Goal: Transaction & Acquisition: Purchase product/service

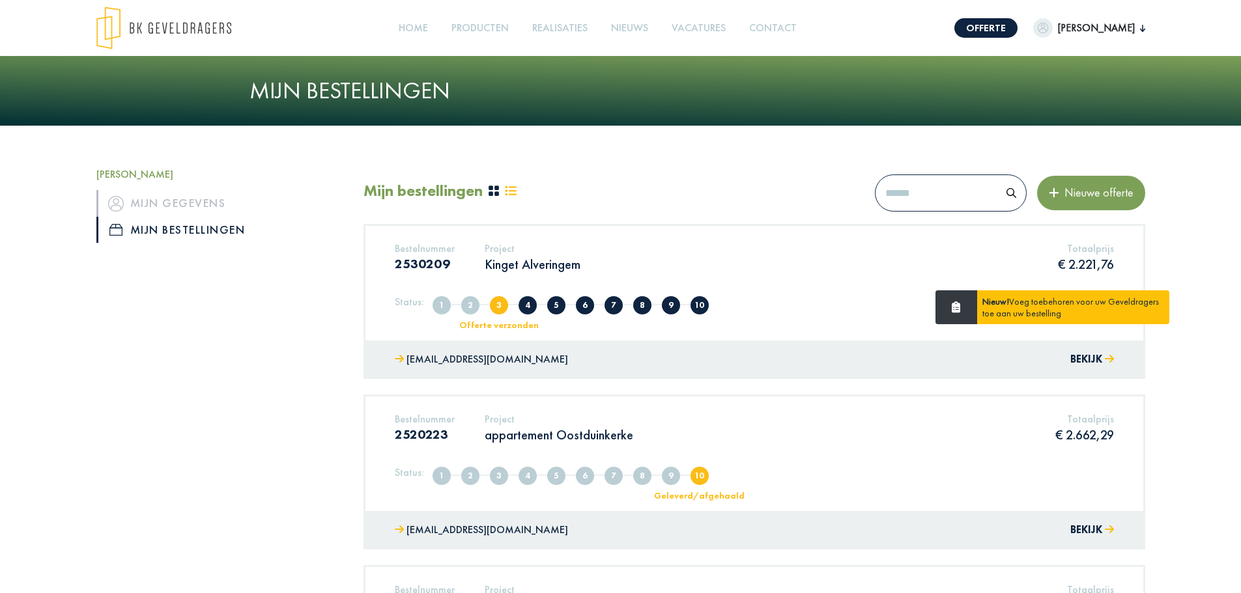
click at [728, 274] on div "Bestelnummer 2530209 Project Kinget Alveringem Totaalprijs € 2.221,76" at bounding box center [754, 262] width 739 height 40
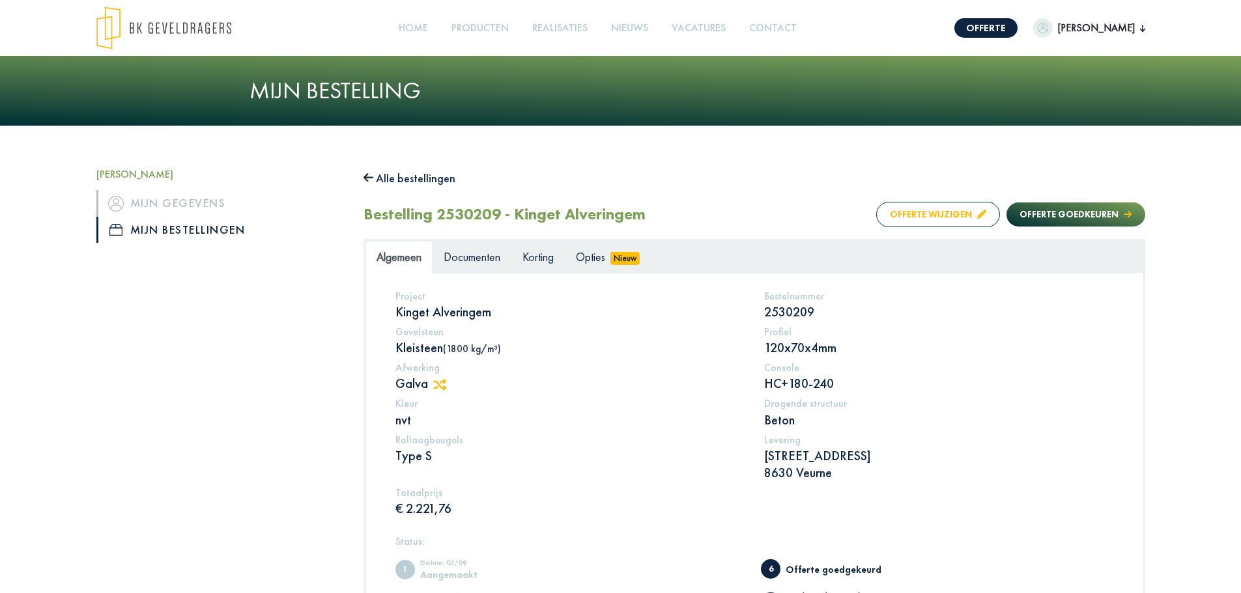
click at [941, 217] on button "Offerte wijzigen" at bounding box center [938, 214] width 124 height 25
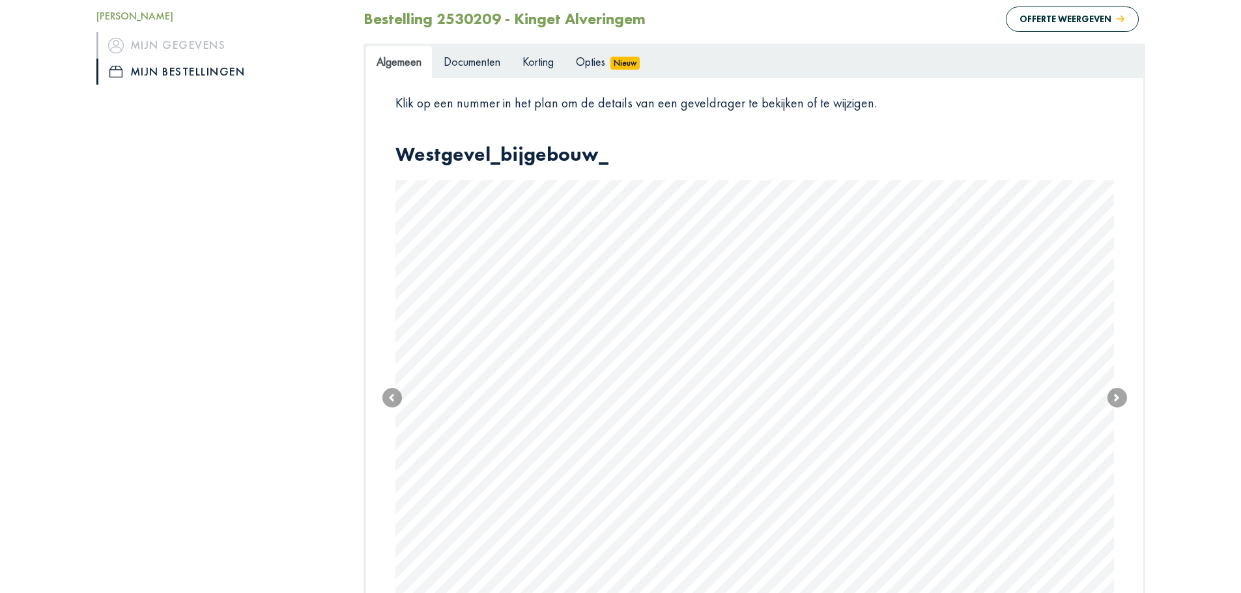
scroll to position [391, 0]
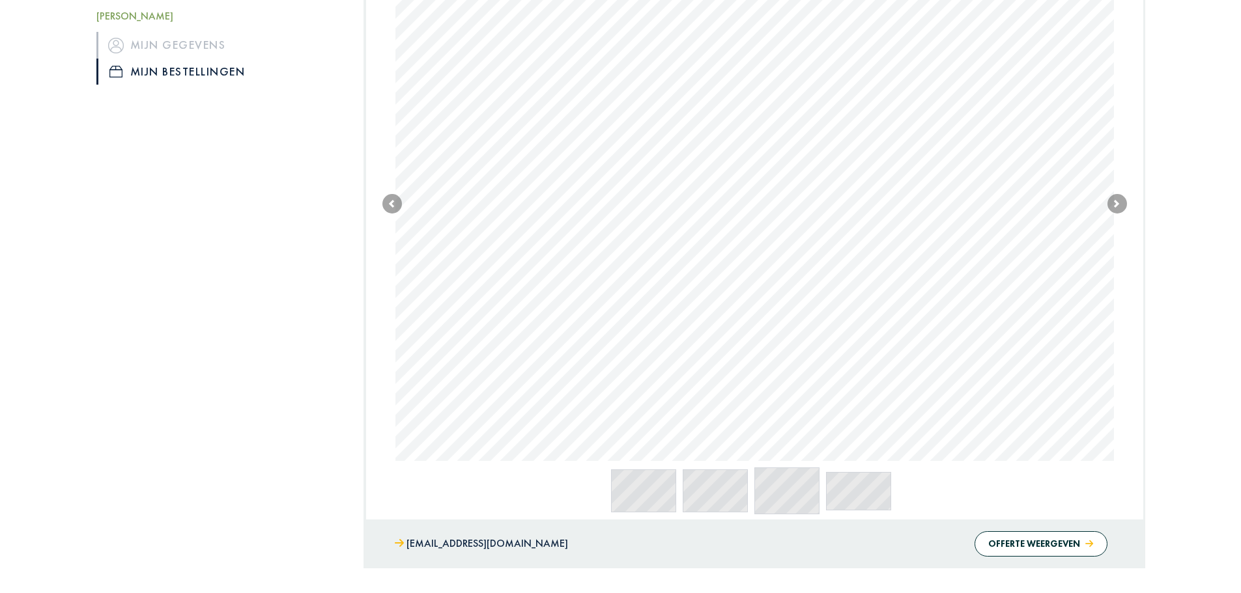
click at [718, 318] on body "Offerte Thomas Welkom, Thomas Mijn gegevens Mijn bestellingen Afmelden Home Pro…" at bounding box center [620, 160] width 1241 height 1102
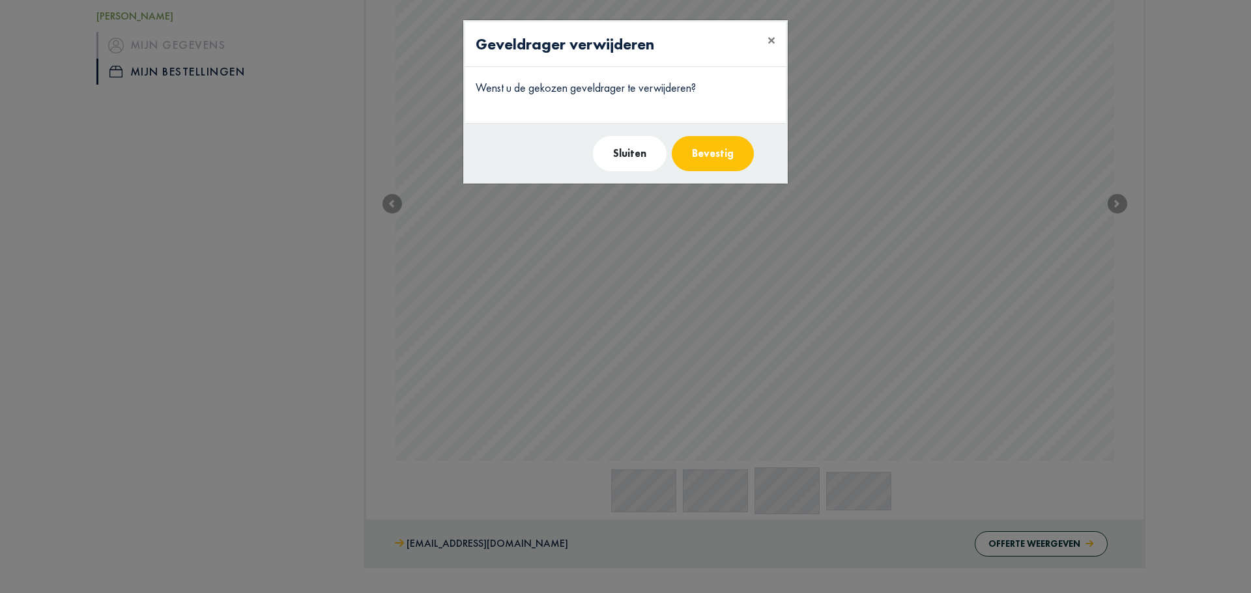
click at [705, 153] on button "Bevestig" at bounding box center [713, 153] width 82 height 35
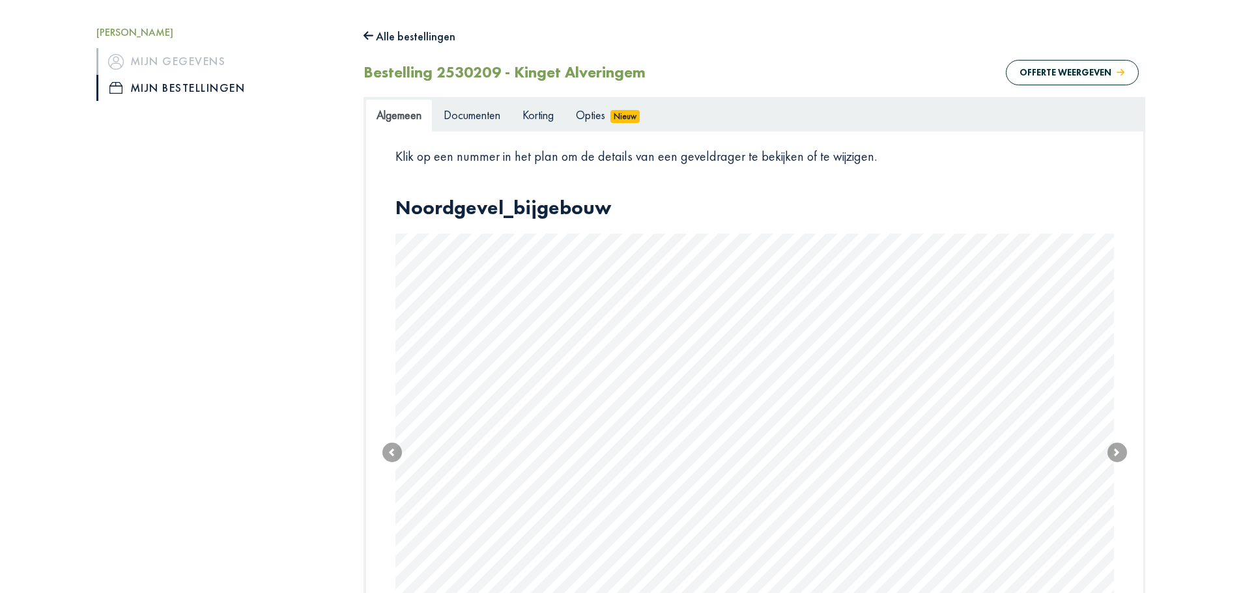
scroll to position [195, 0]
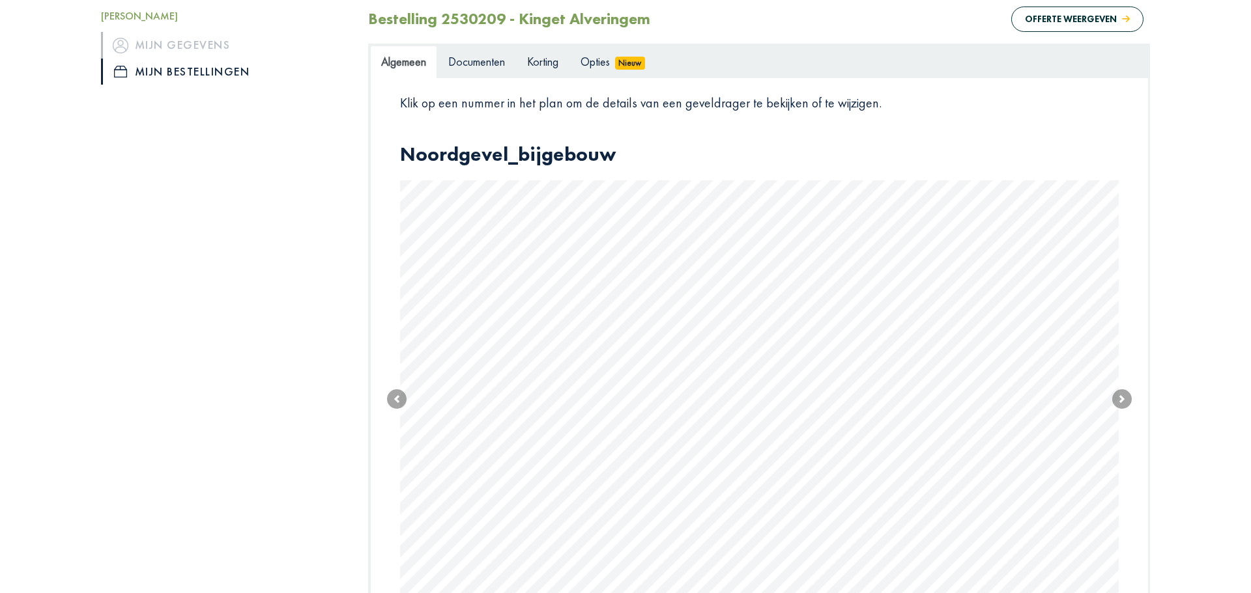
click at [623, 513] on body "Offerte Thomas Welkom, Thomas Mijn gegevens Mijn bestellingen Afmelden Home Pro…" at bounding box center [625, 356] width 1251 height 1102
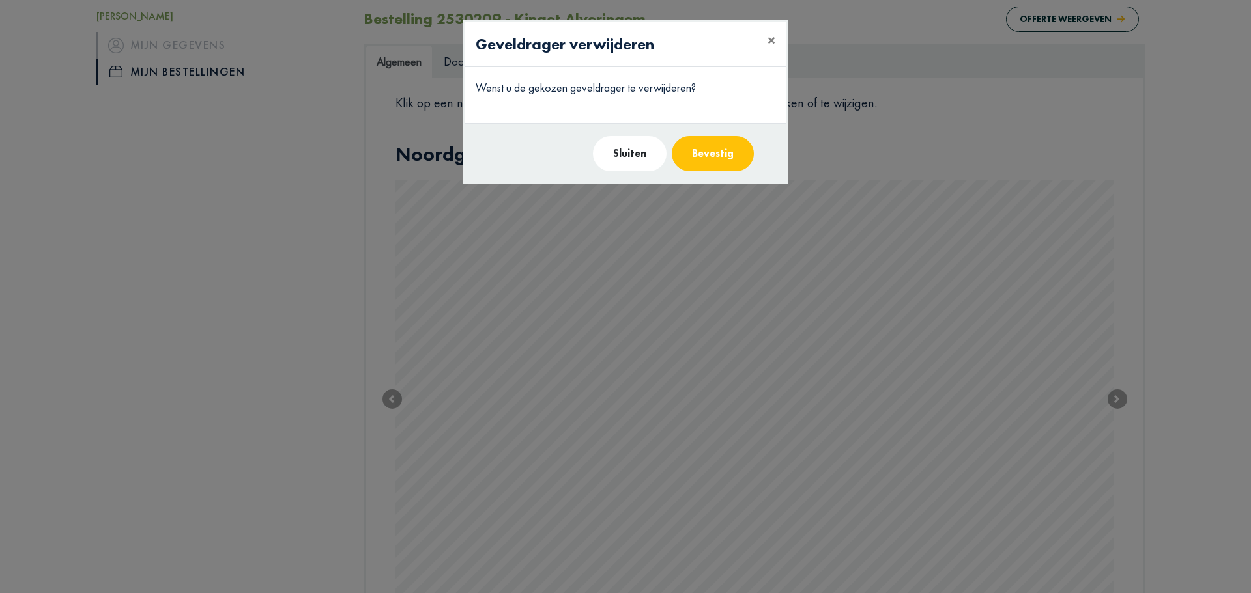
click at [720, 152] on button "Bevestig" at bounding box center [713, 153] width 82 height 35
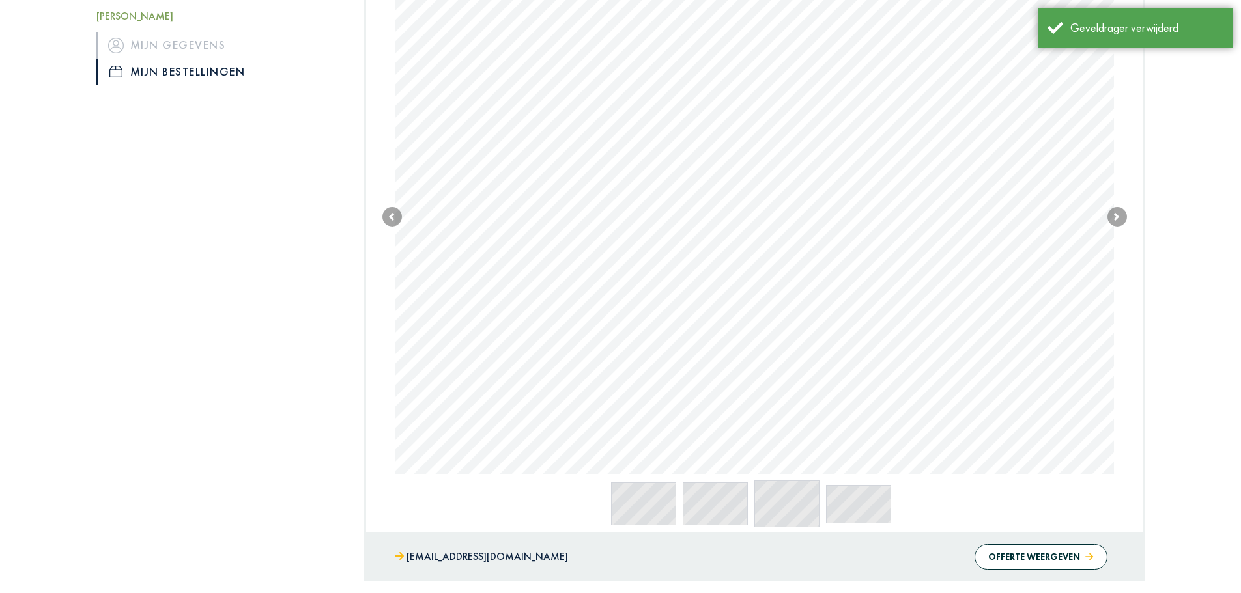
scroll to position [456, 0]
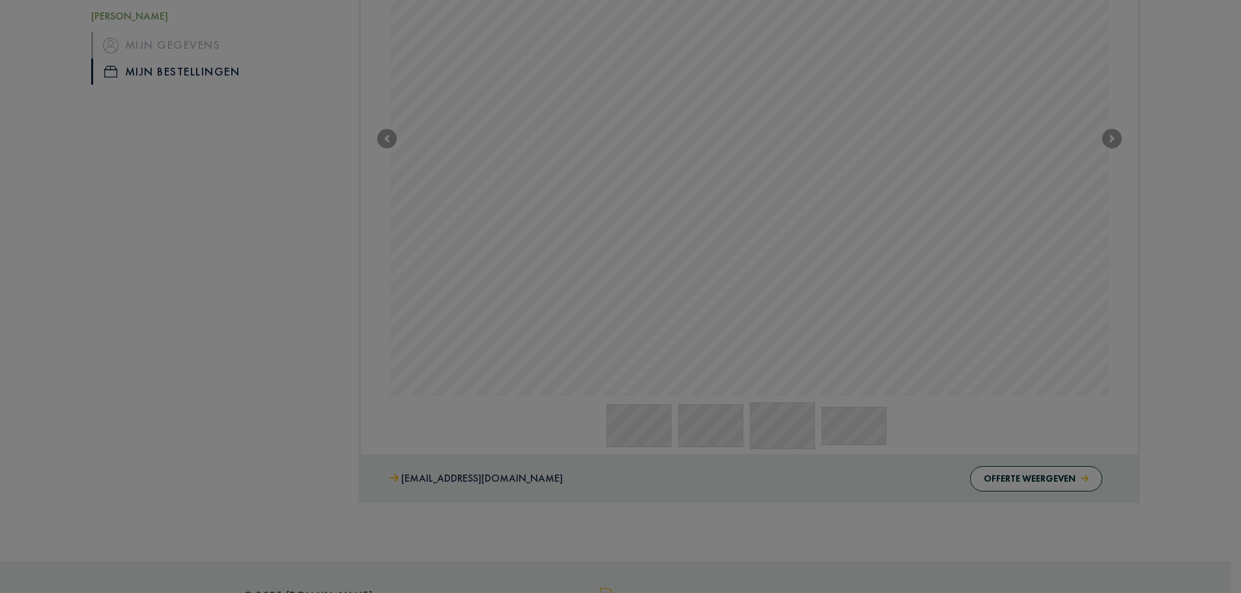
click at [797, 277] on body "Offerte Thomas Welkom, Thomas Mijn gegevens Mijn bestellingen Afmelden Home Pro…" at bounding box center [620, 95] width 1241 height 1102
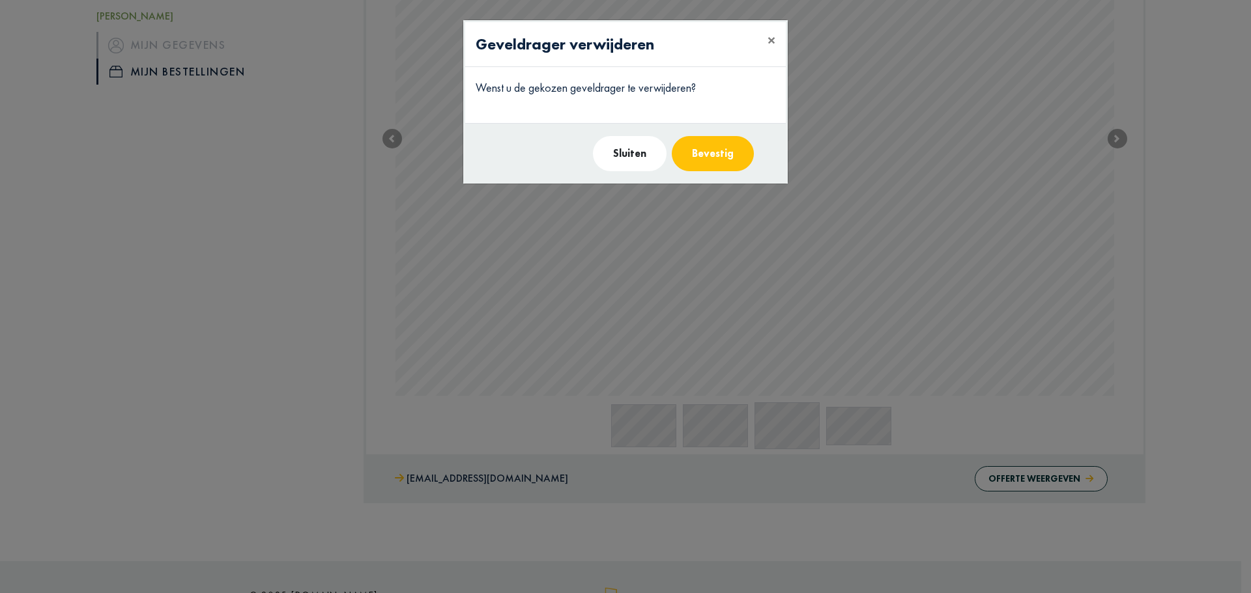
click at [711, 154] on button "Bevestig" at bounding box center [713, 153] width 82 height 35
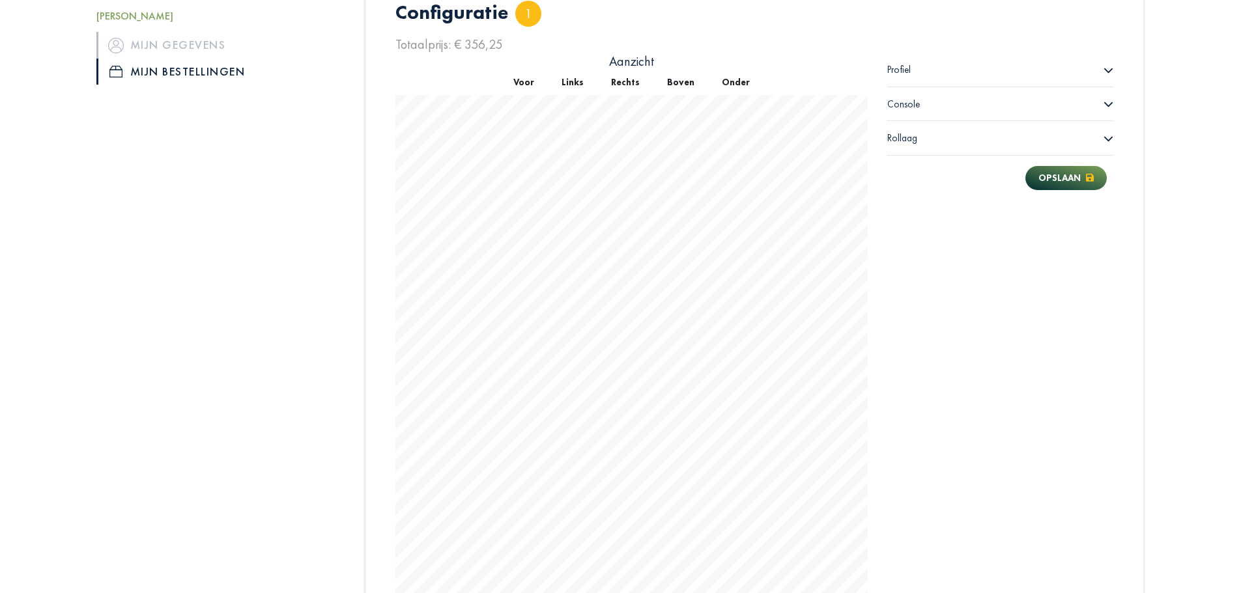
scroll to position [754, 0]
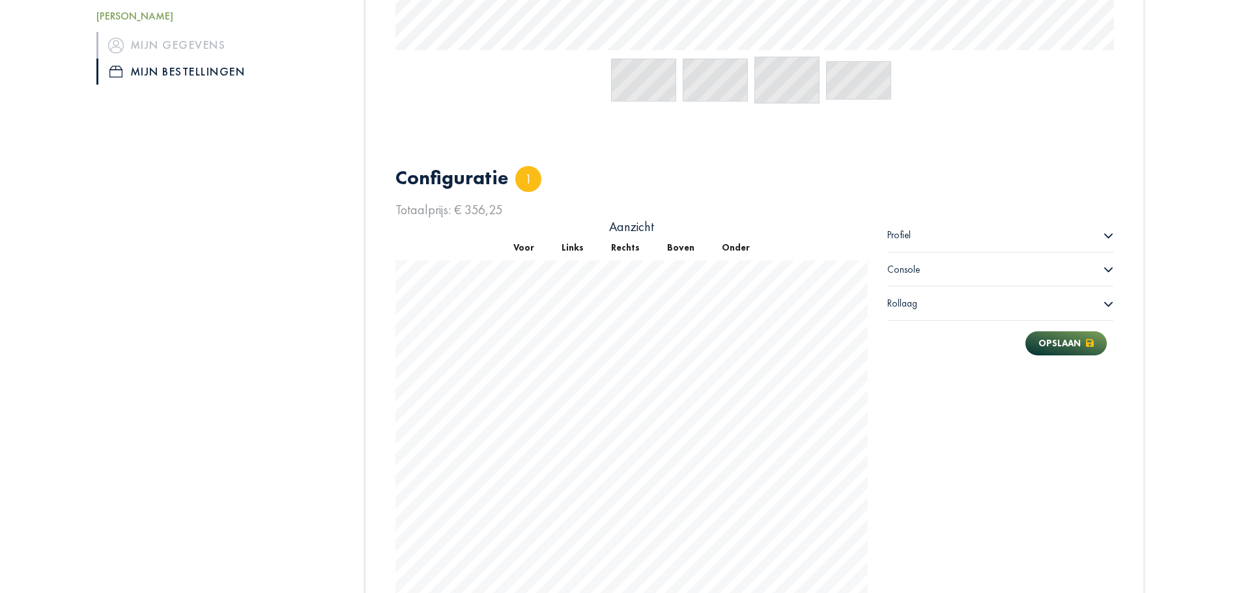
click at [951, 309] on div "Rollaag" at bounding box center [1000, 304] width 227 height 34
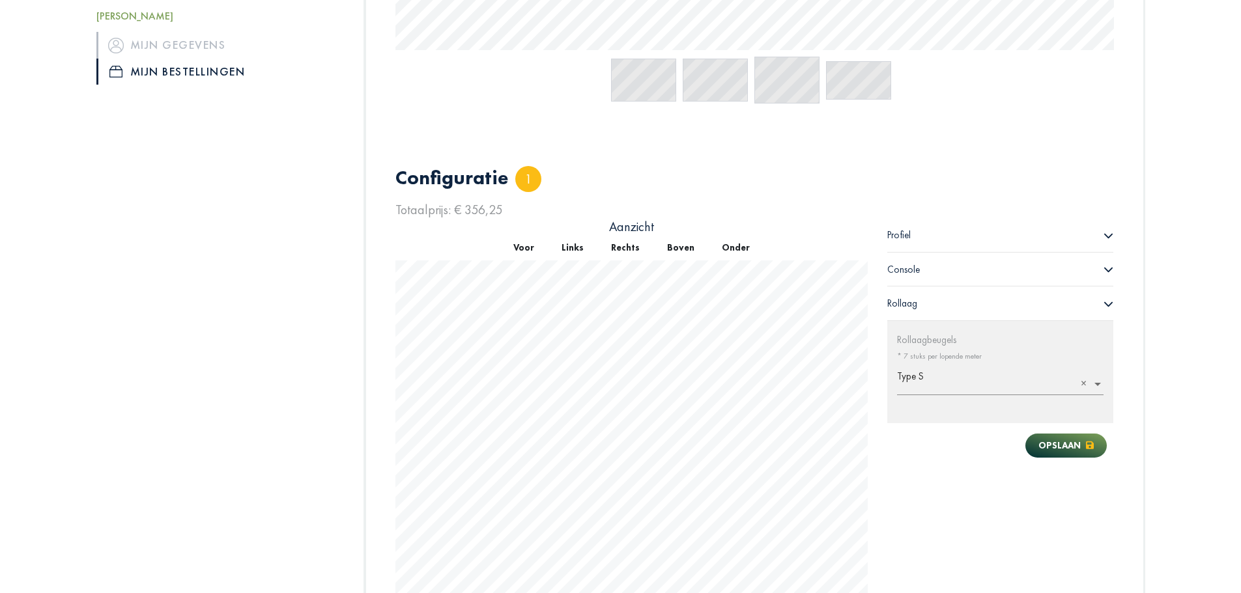
click at [984, 277] on div "Console" at bounding box center [1000, 270] width 227 height 34
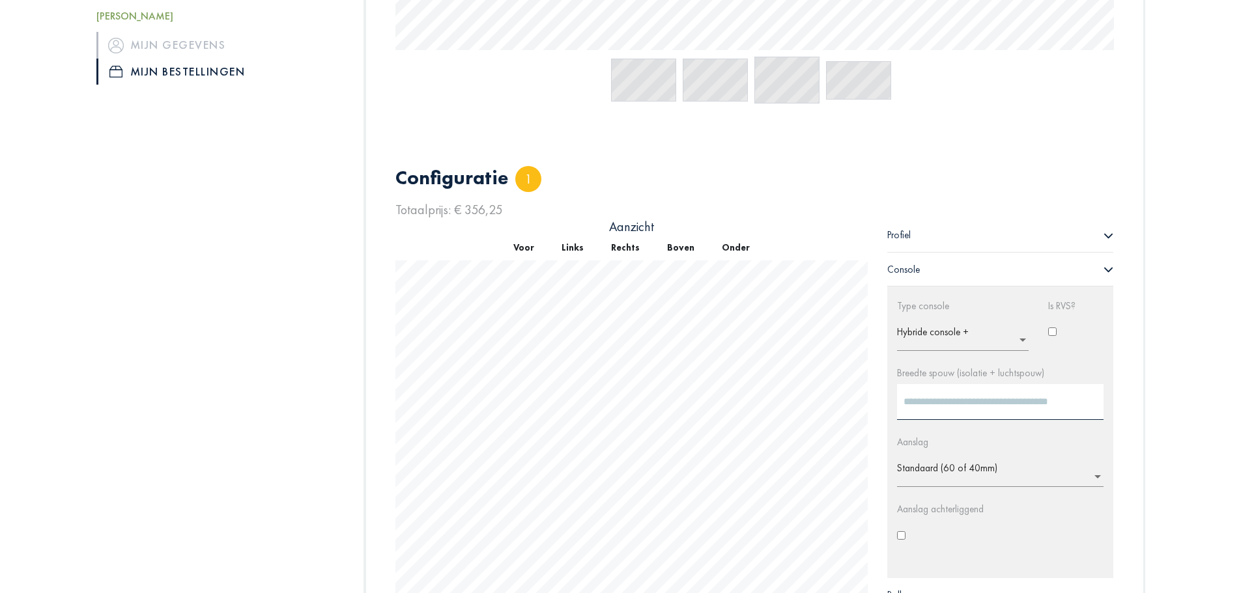
click at [978, 240] on div "Profiel" at bounding box center [1000, 235] width 227 height 34
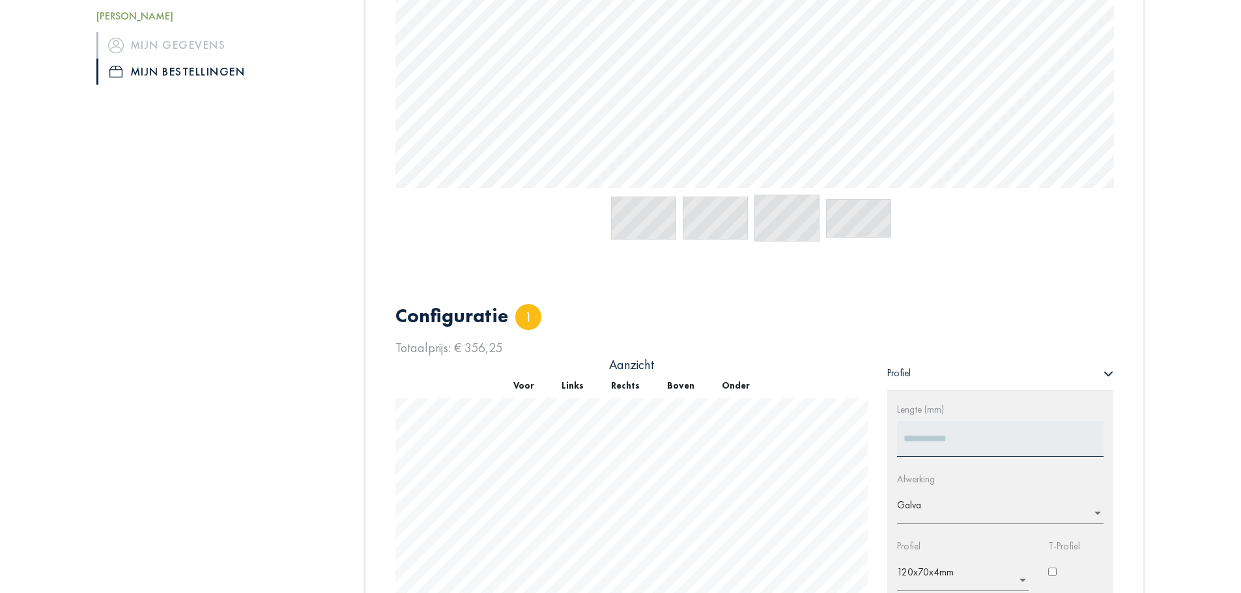
scroll to position [499, 0]
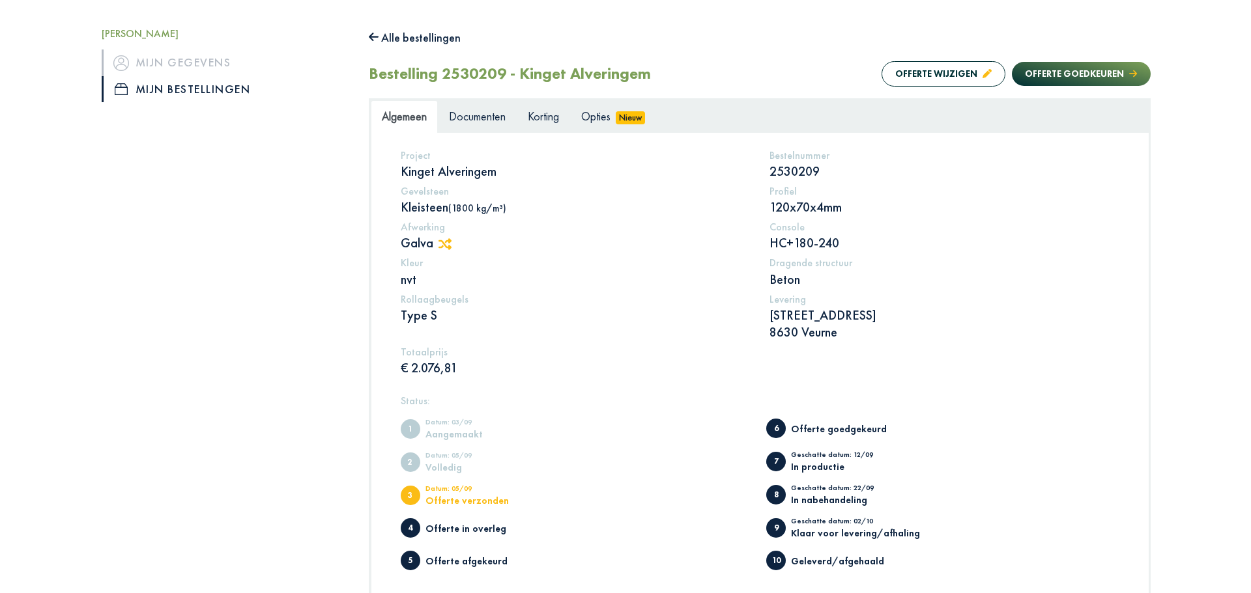
scroll to position [81, 0]
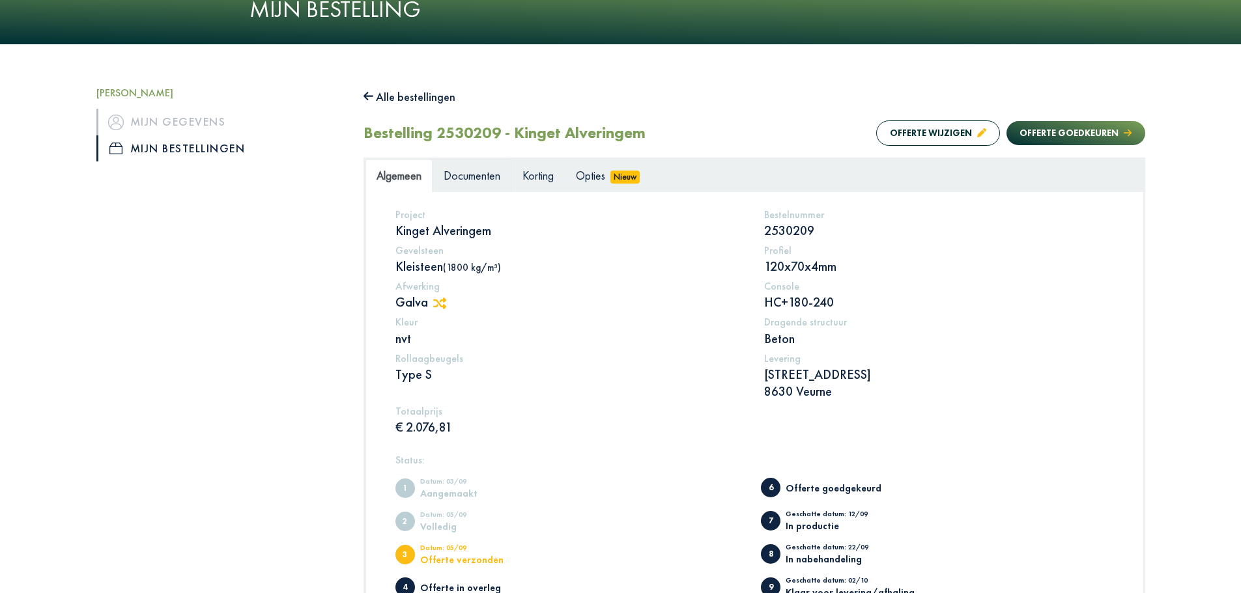
click at [492, 177] on span "Documenten" at bounding box center [472, 175] width 57 height 15
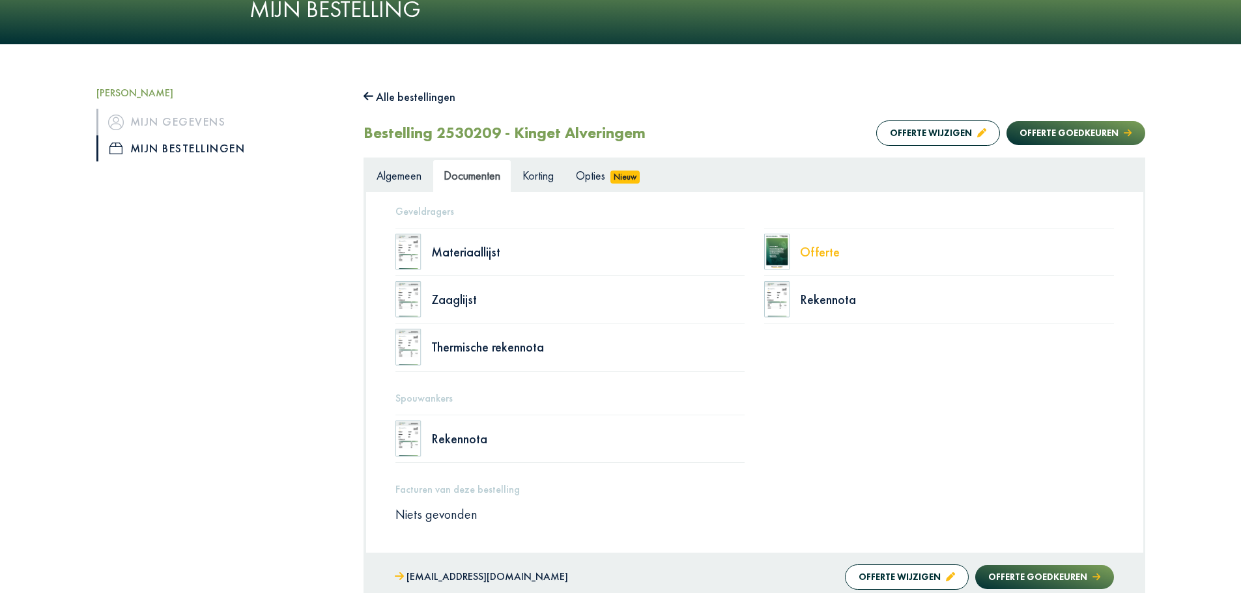
click at [818, 259] on div "Offerte" at bounding box center [957, 252] width 314 height 13
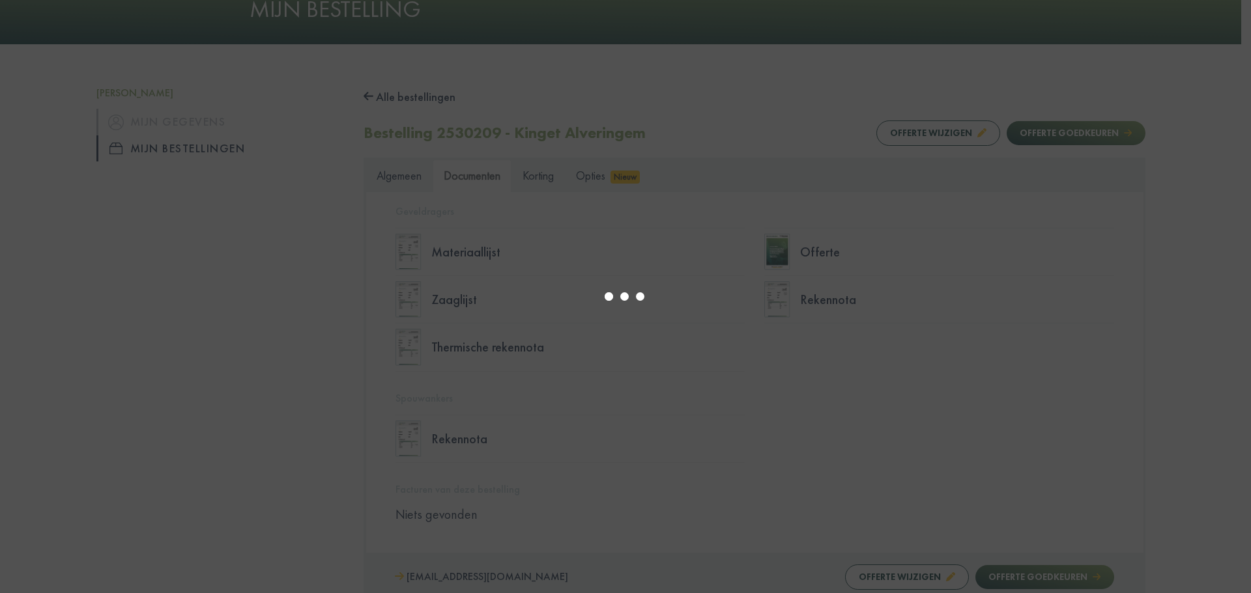
select select "******"
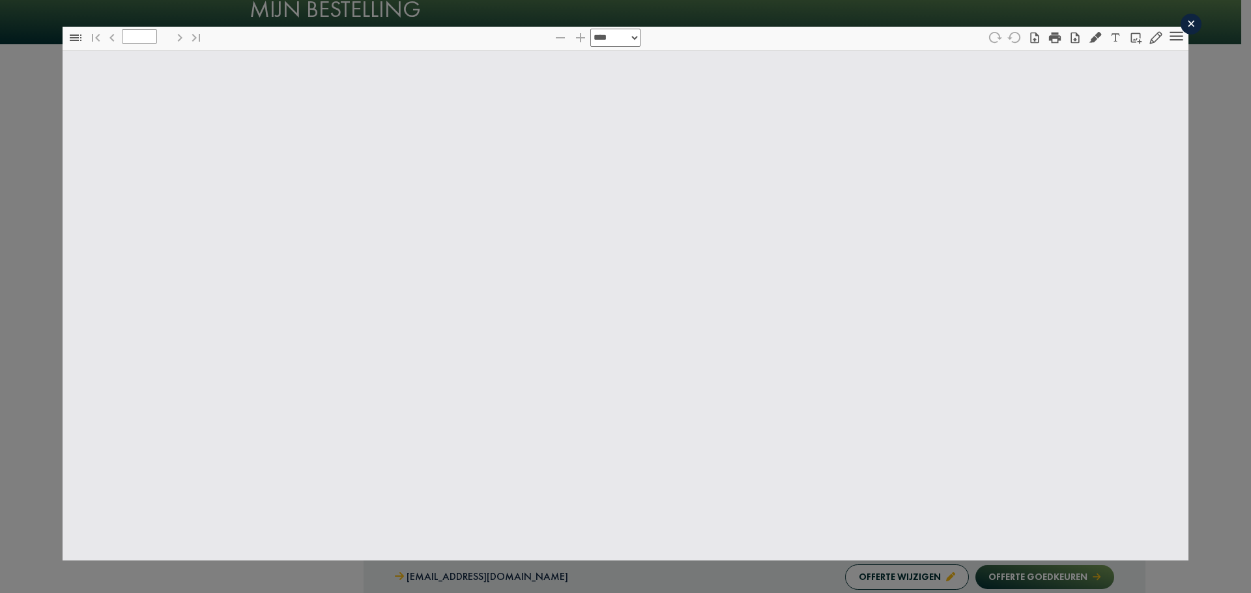
type input "*"
select select "****"
type input "*"
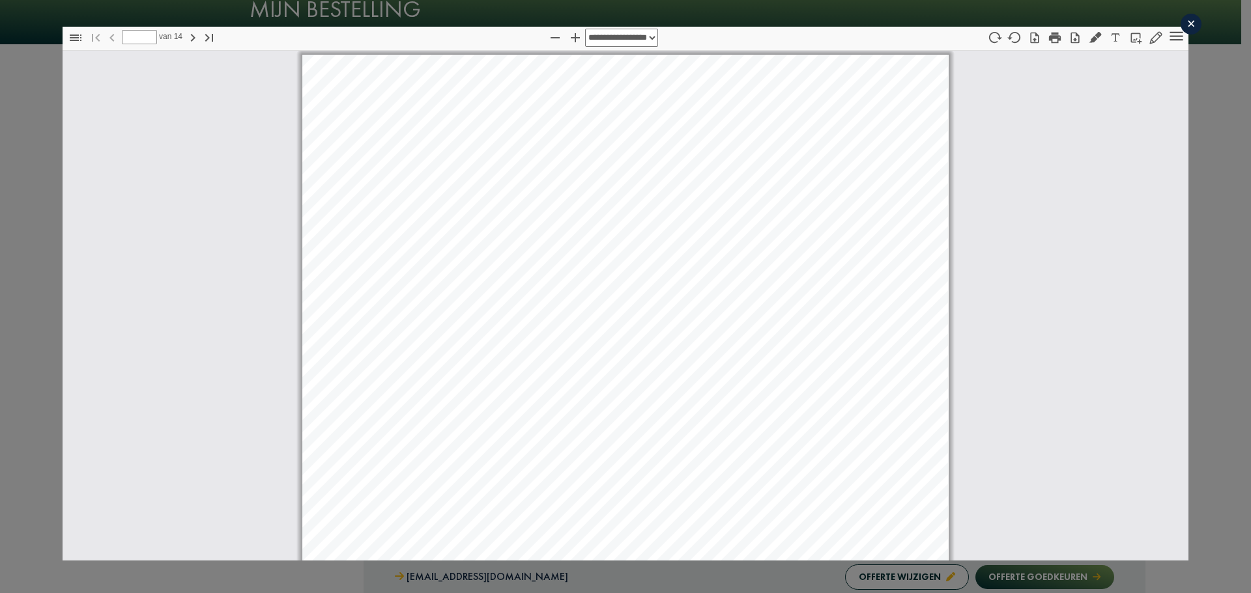
scroll to position [7, 0]
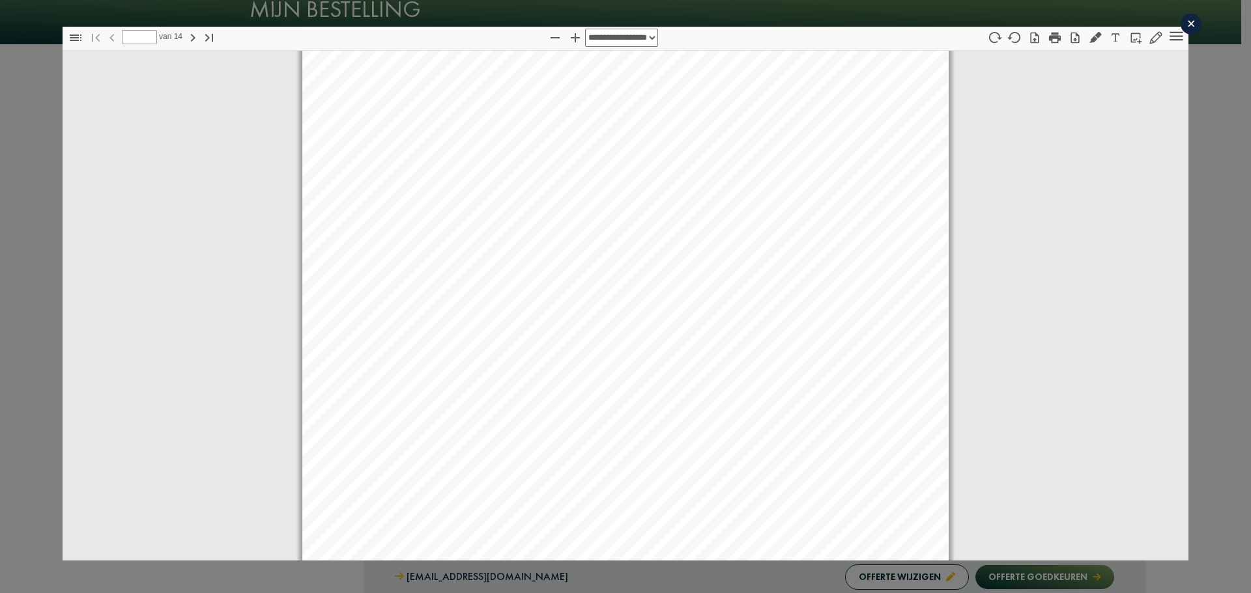
select select "****"
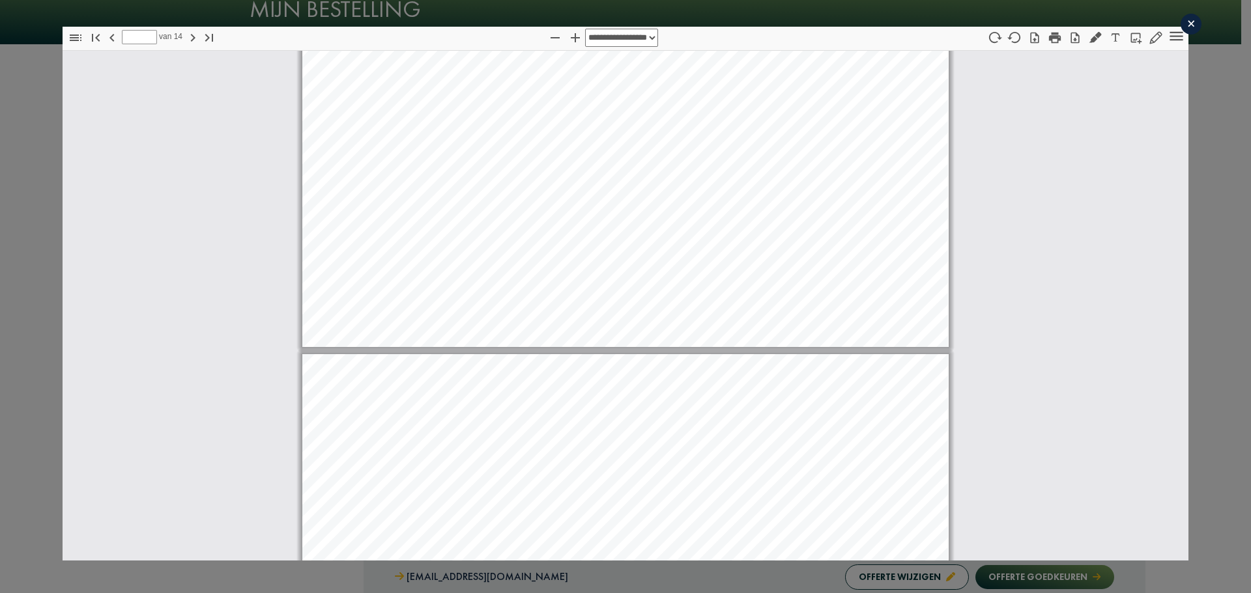
scroll to position [4762, 0]
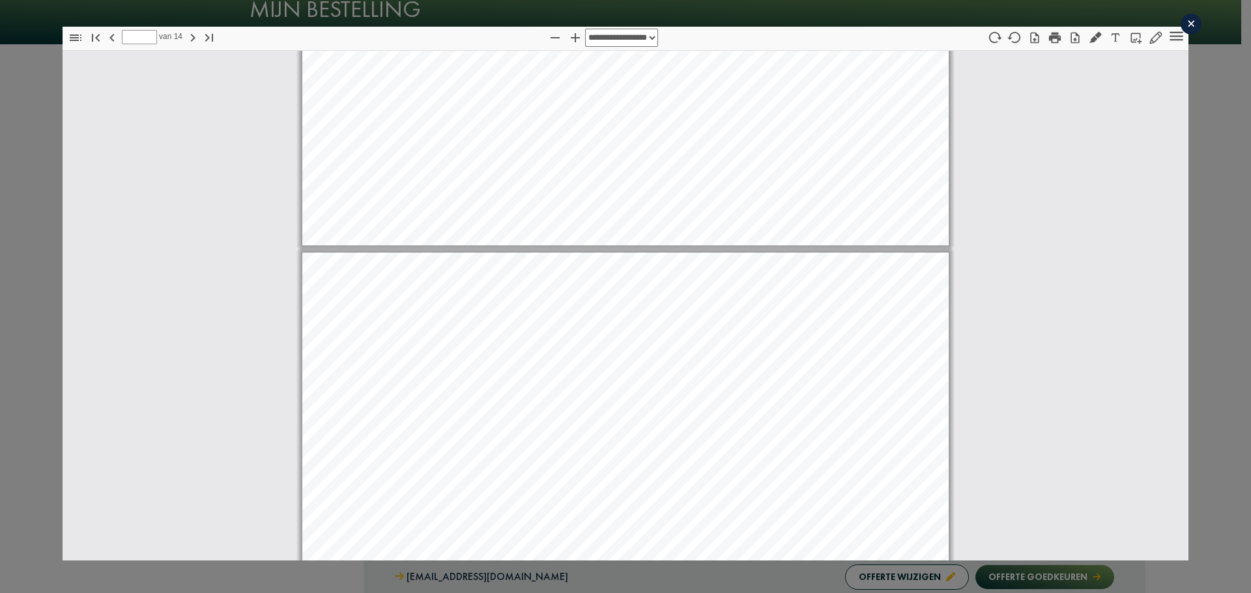
type input "*"
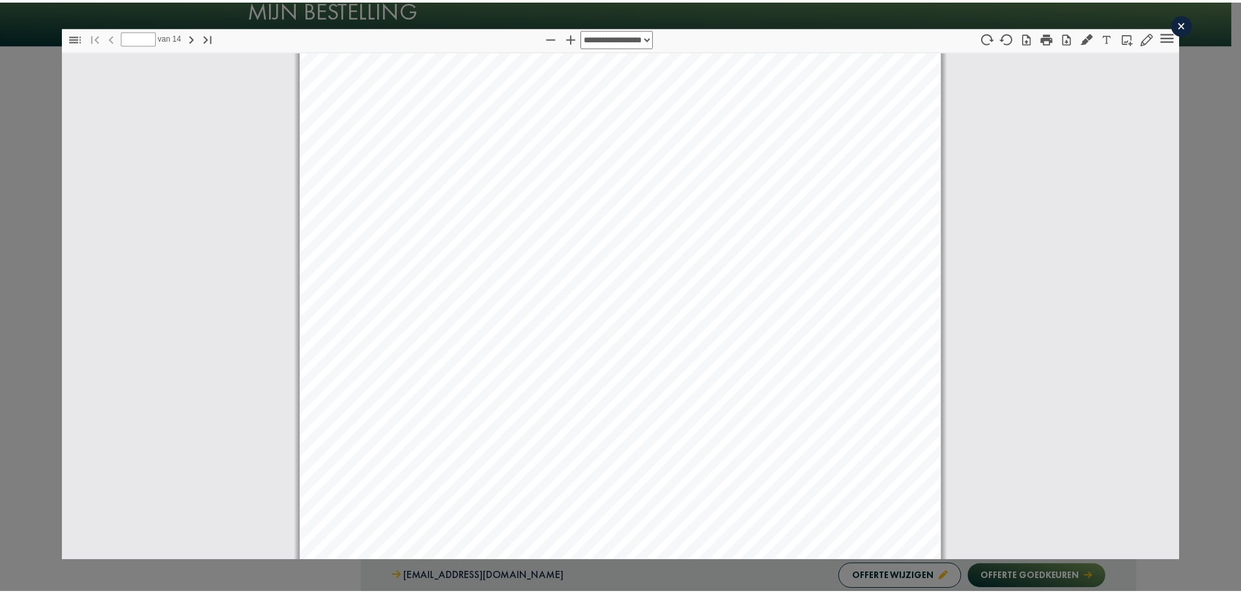
scroll to position [0, 0]
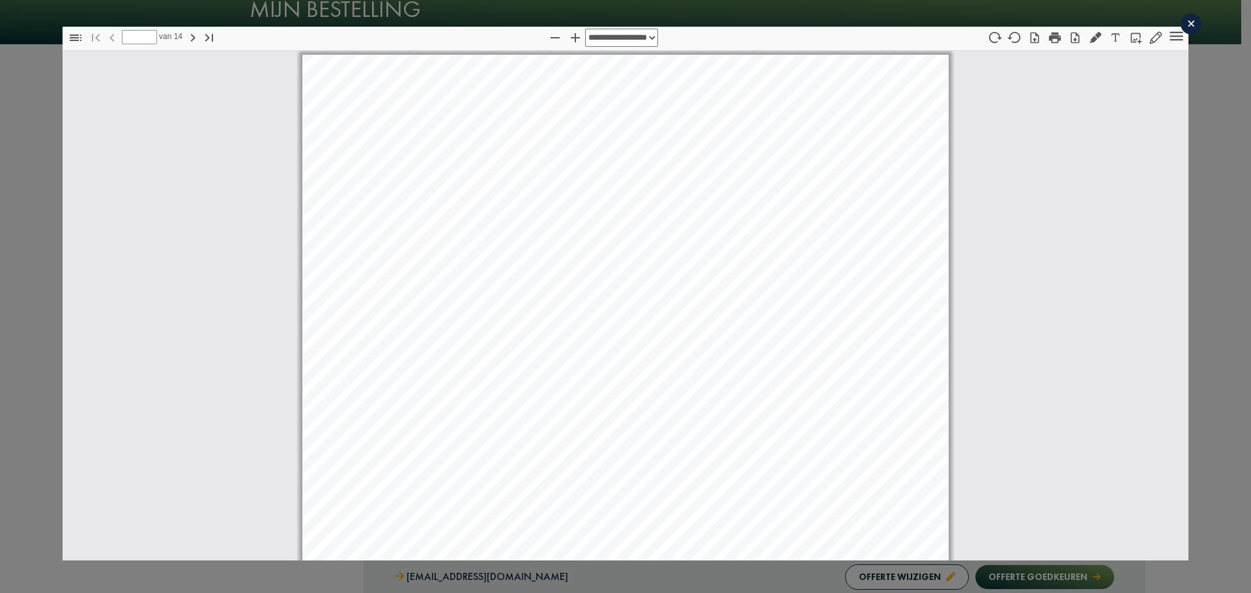
click at [1180, 23] on div "×" at bounding box center [1190, 24] width 21 height 21
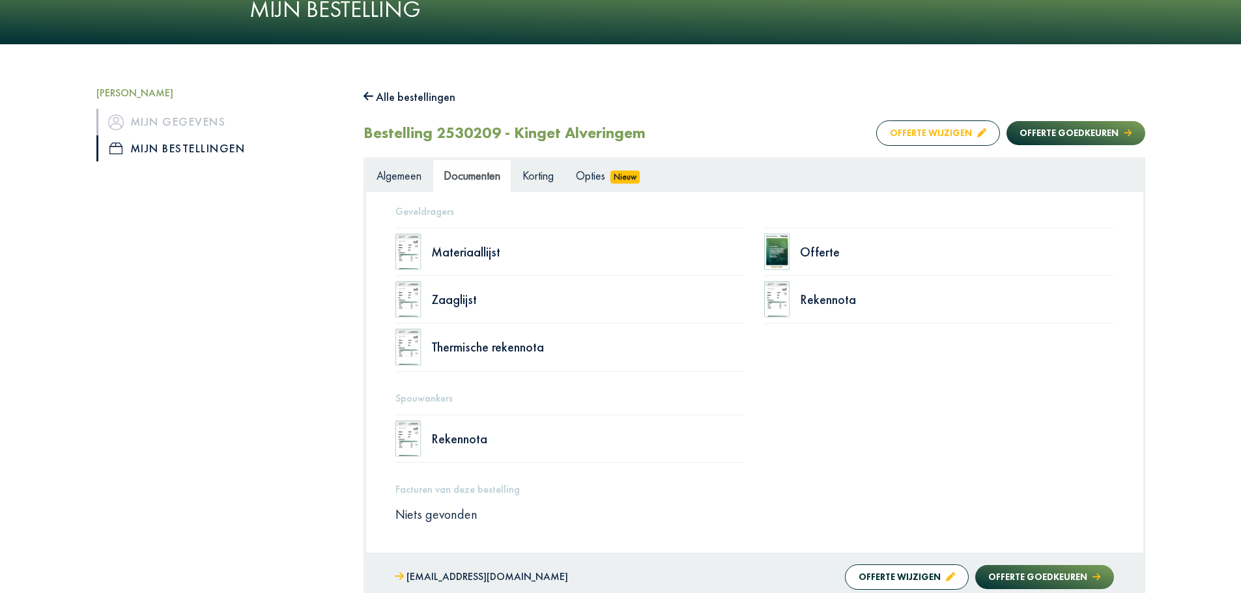
click at [927, 137] on button "Offerte wijzigen" at bounding box center [938, 133] width 124 height 25
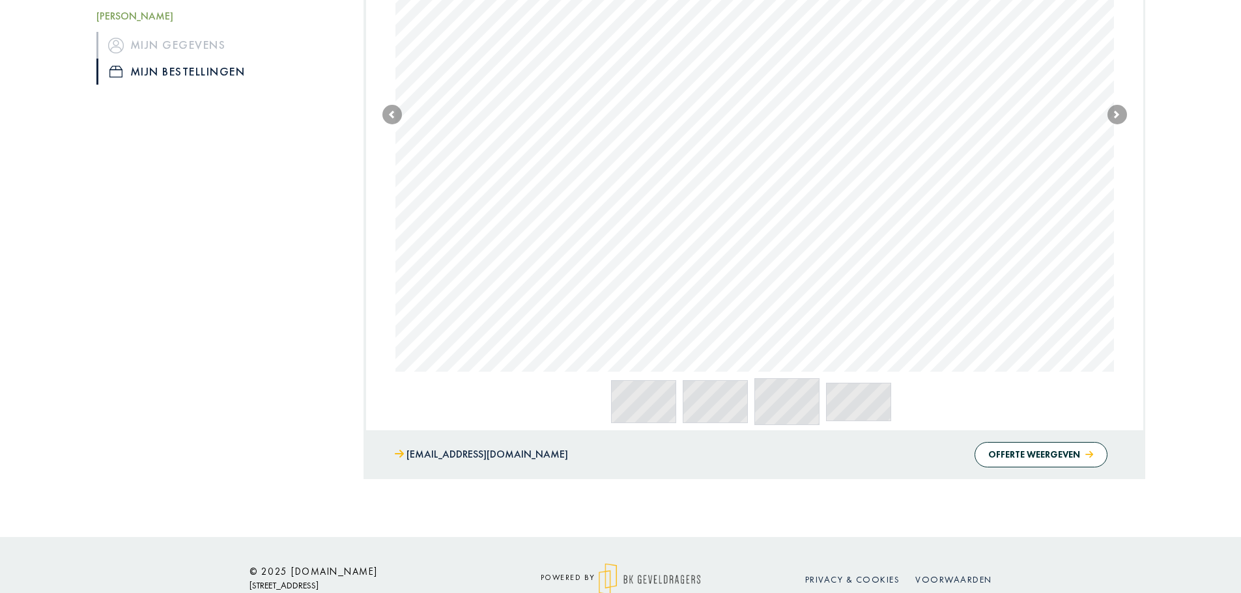
scroll to position [509, 0]
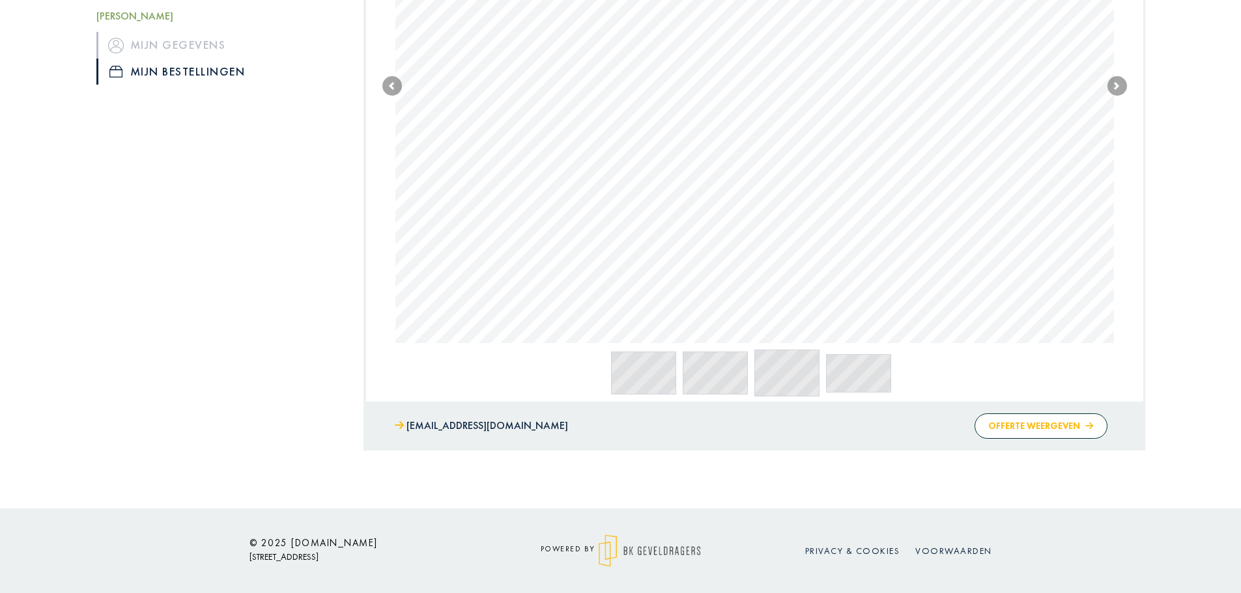
click at [1014, 423] on button "Offerte weergeven" at bounding box center [1040, 426] width 132 height 25
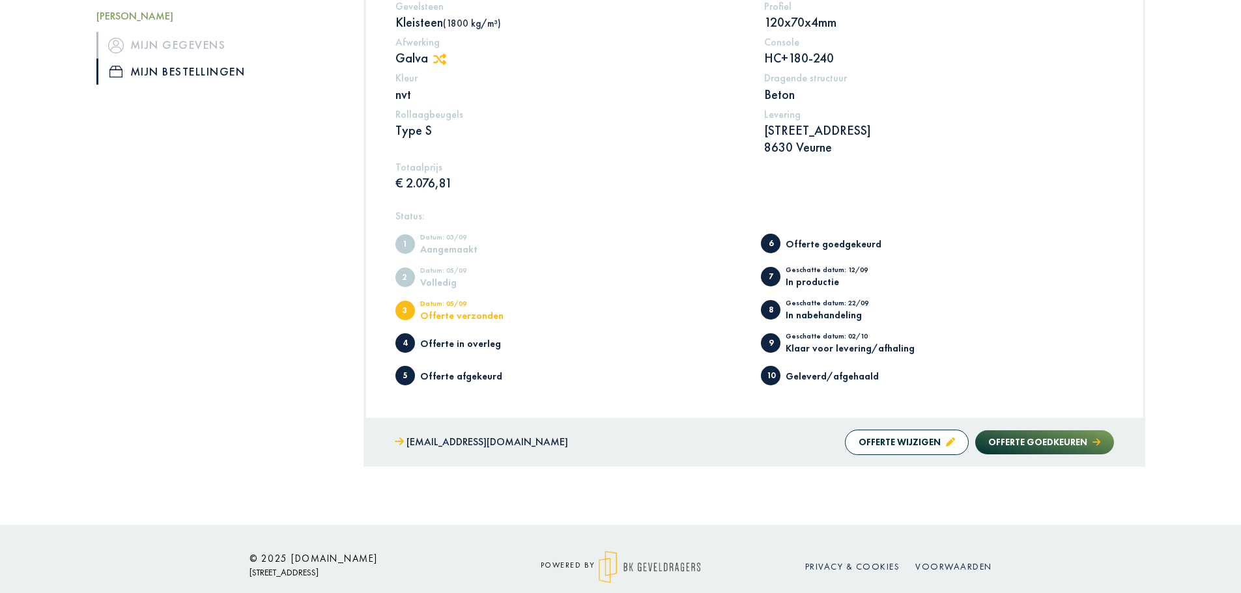
scroll to position [342, 0]
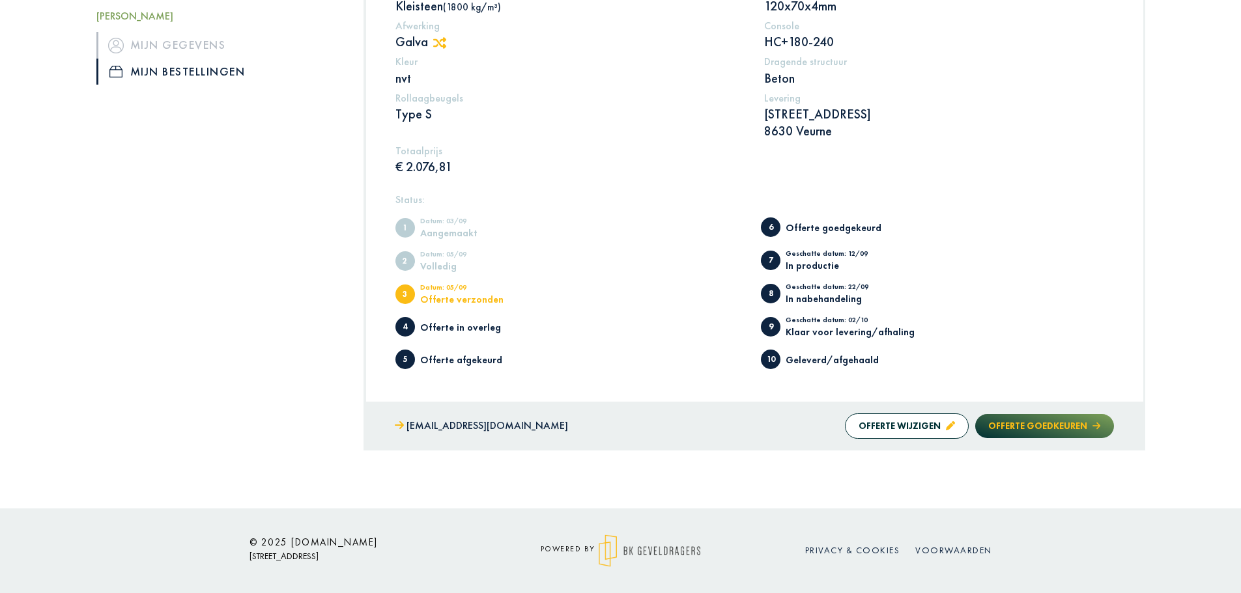
click at [1060, 429] on button "Offerte goedkeuren" at bounding box center [1044, 426] width 138 height 24
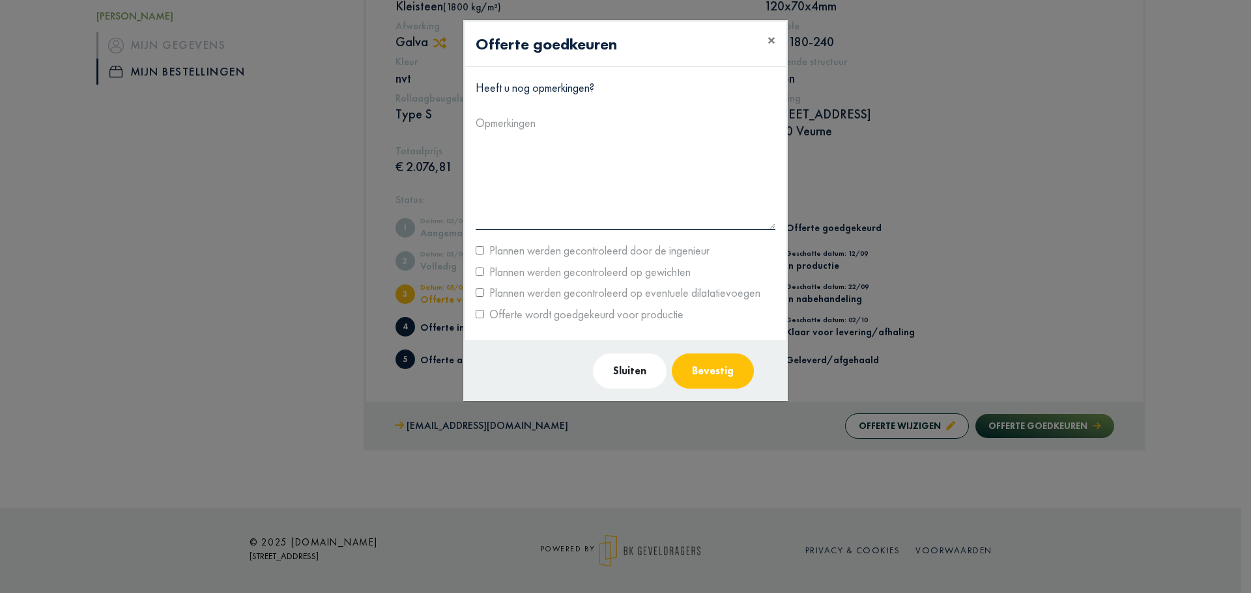
click at [707, 367] on button "Bevestig" at bounding box center [713, 371] width 82 height 35
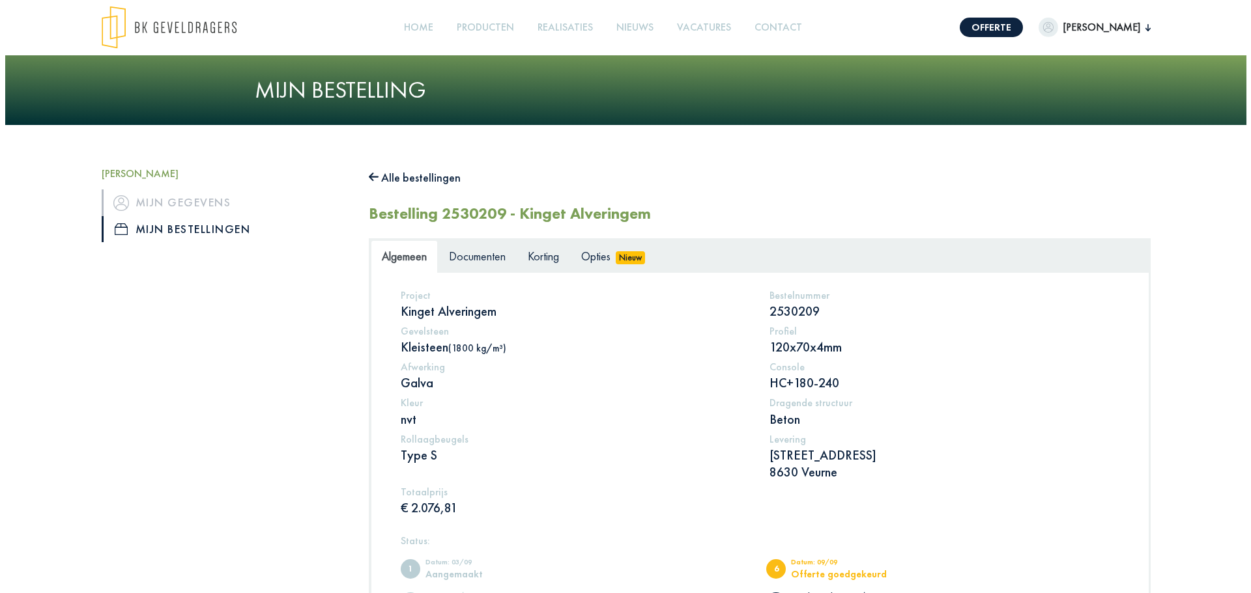
scroll to position [0, 0]
click at [477, 254] on span "Documenten" at bounding box center [472, 256] width 57 height 15
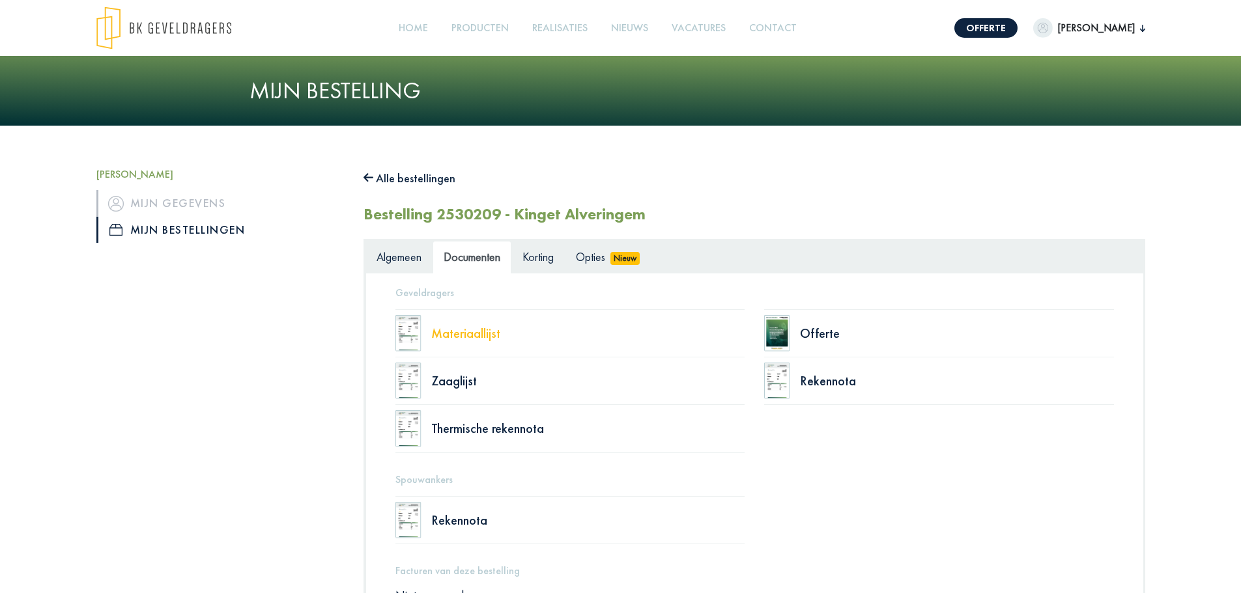
click at [475, 330] on div "Materiaallijst" at bounding box center [588, 333] width 314 height 13
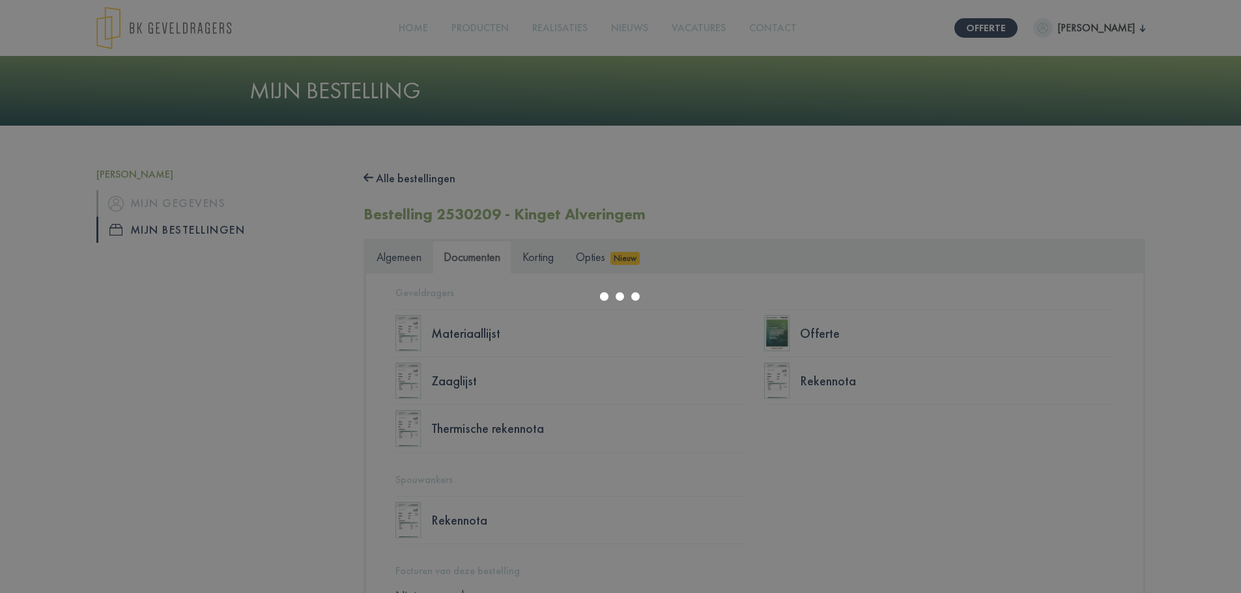
select select "******"
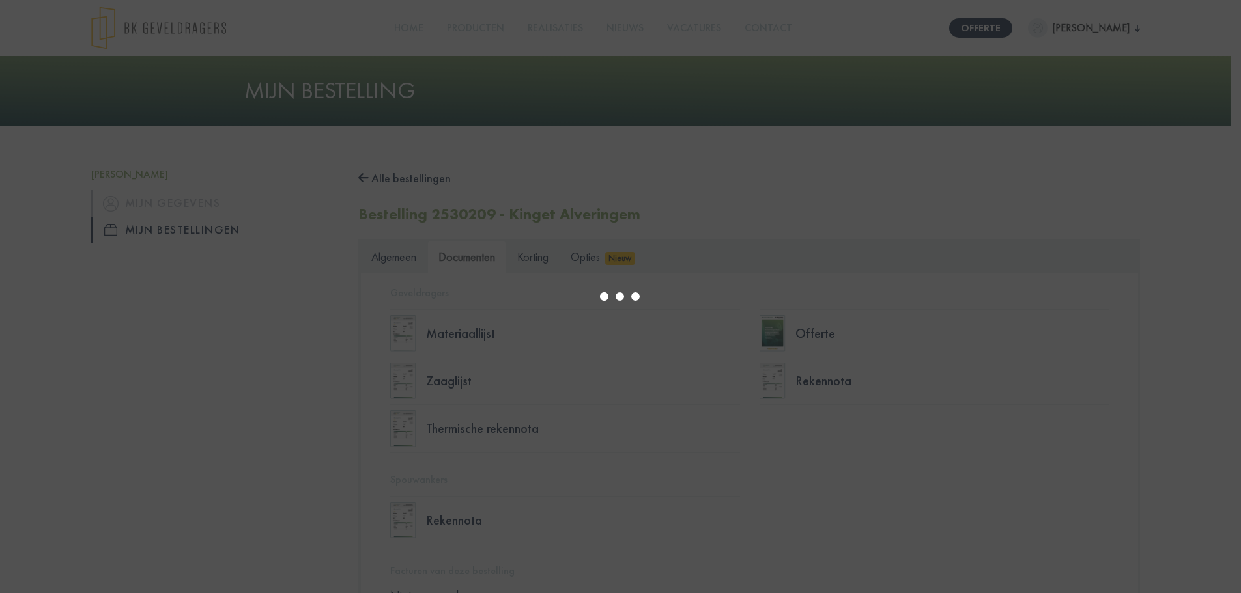
type input "*"
select select "****"
type input "*"
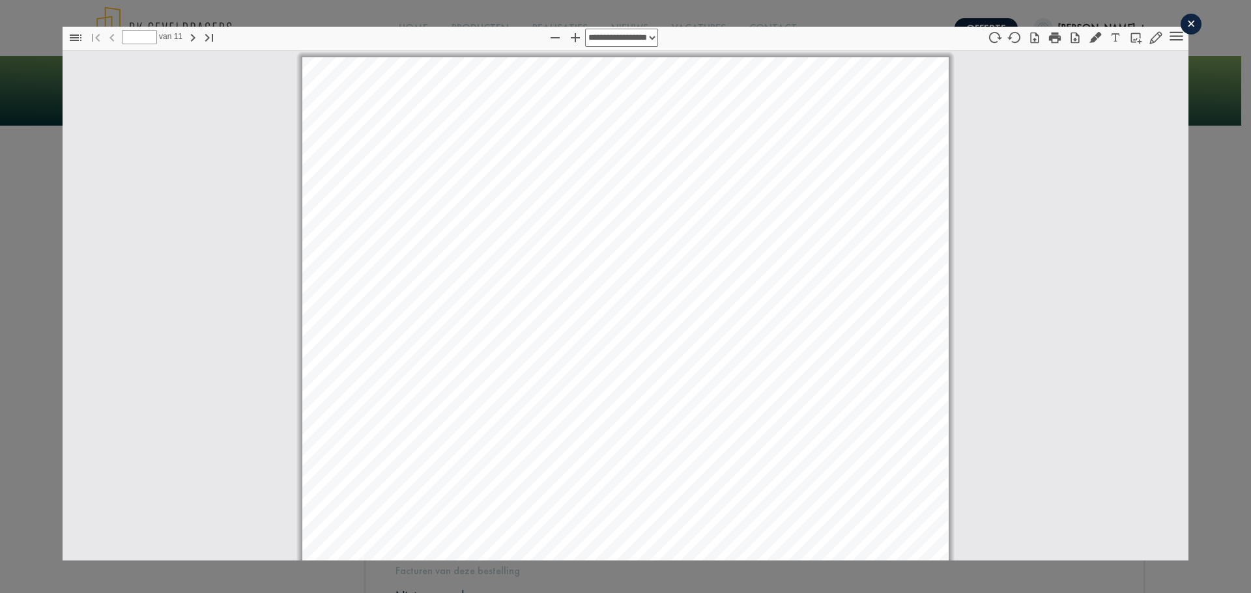
scroll to position [7, 0]
select select "****"
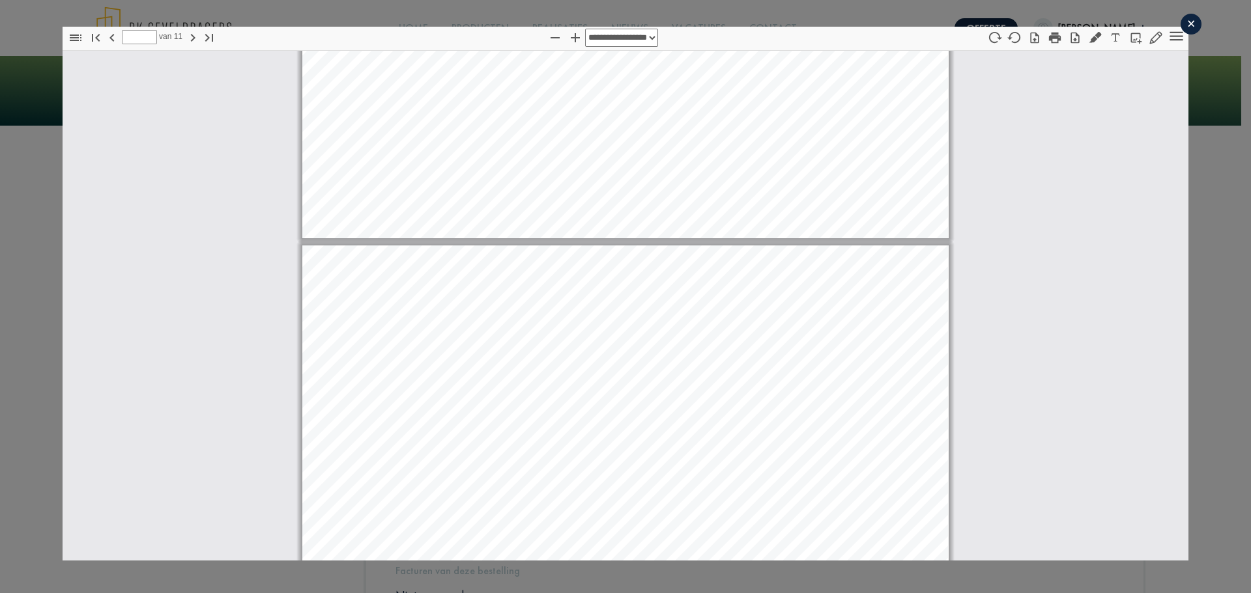
scroll to position [1514, 0]
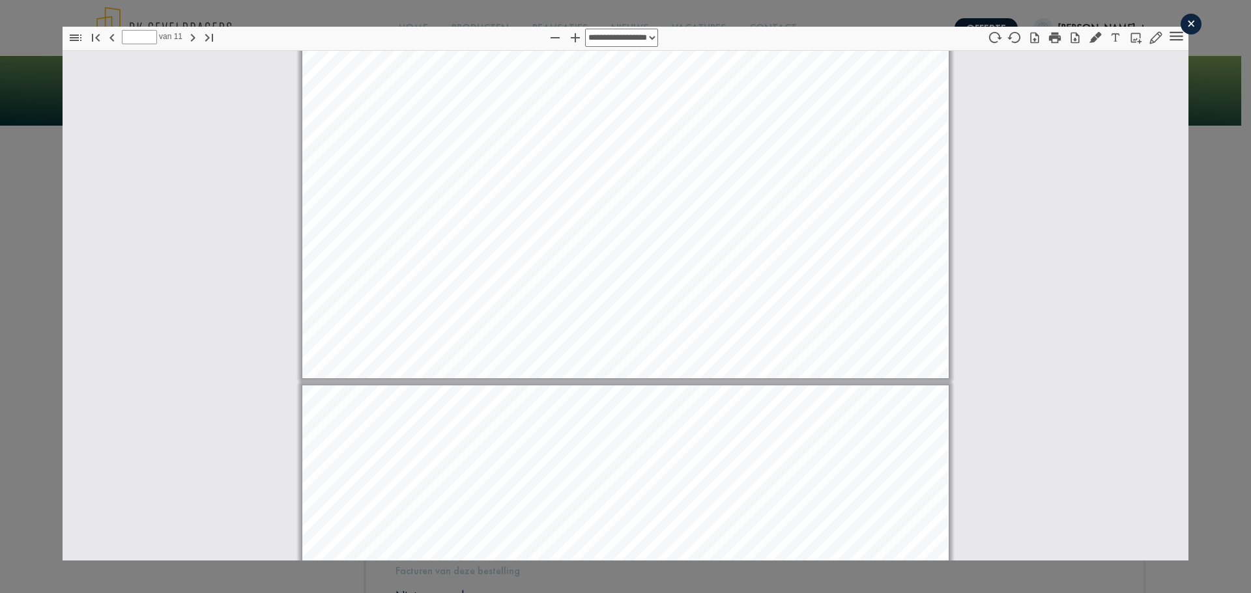
type input "*"
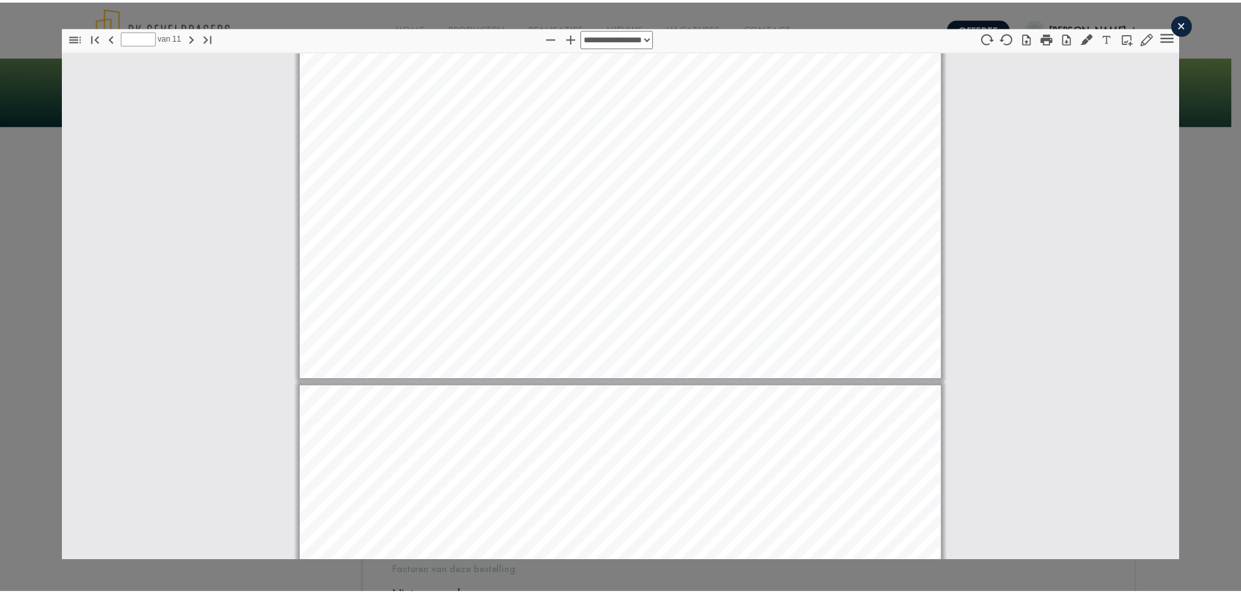
scroll to position [0, 0]
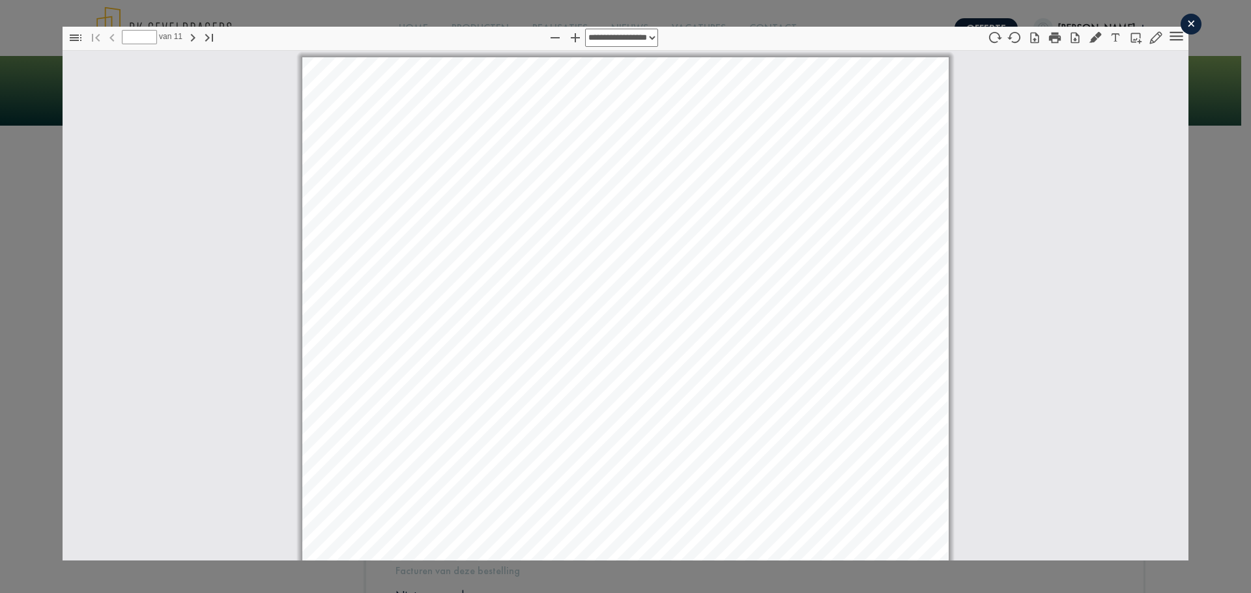
click at [1186, 21] on div "×" at bounding box center [1190, 24] width 21 height 21
